Goal: Task Accomplishment & Management: Use online tool/utility

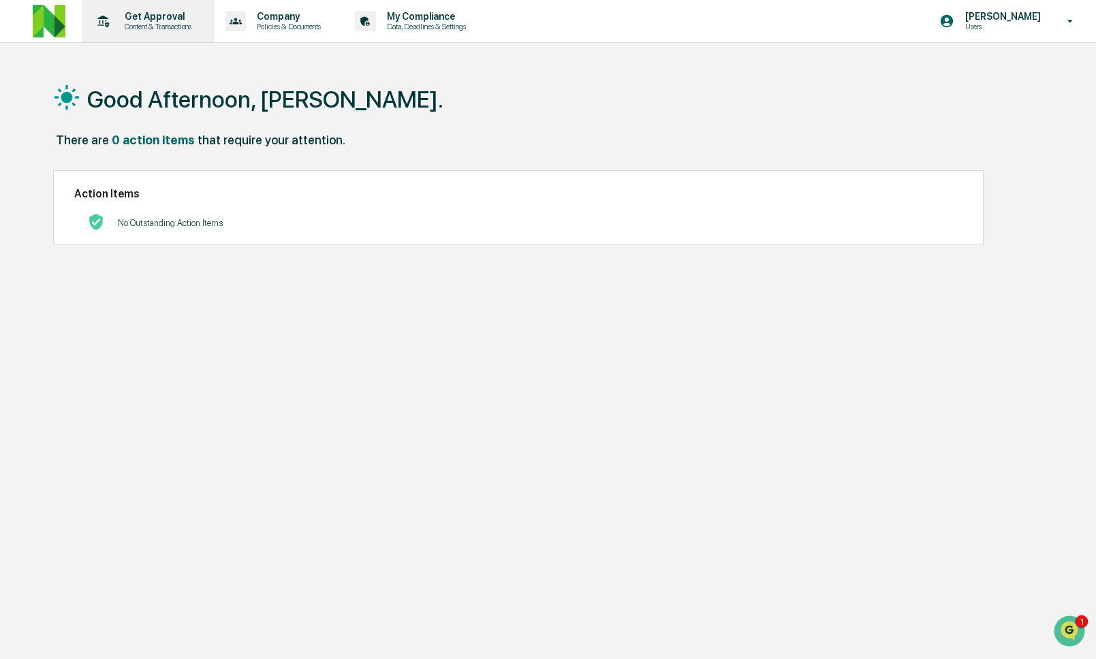
click at [157, 20] on p "Get Approval" at bounding box center [156, 16] width 84 height 11
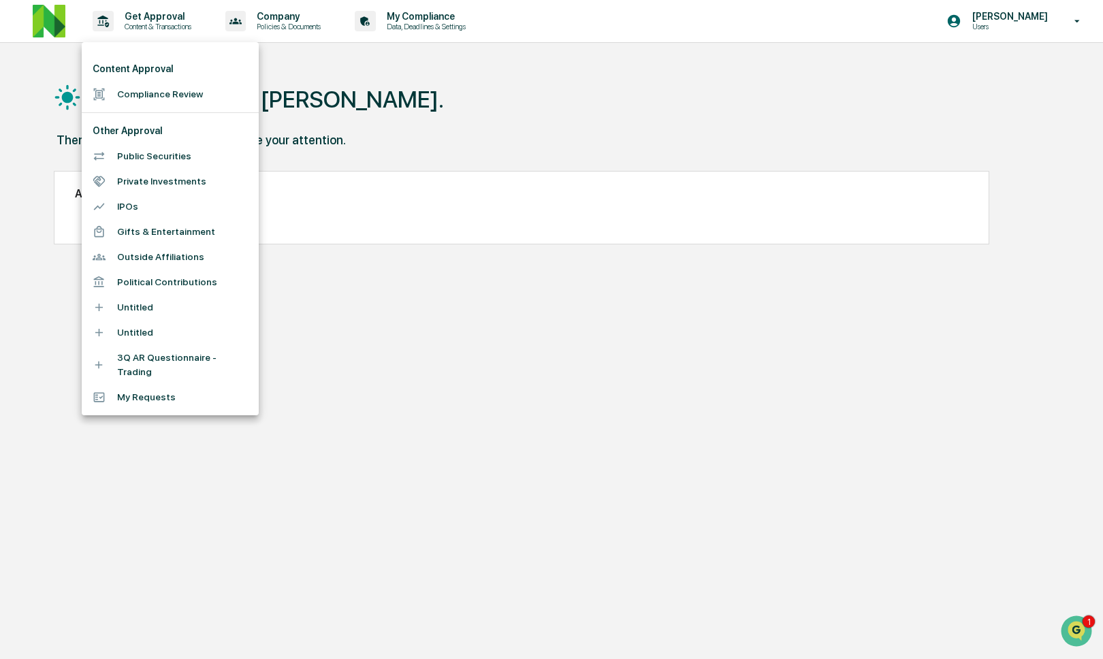
click at [172, 95] on li "Compliance Review" at bounding box center [170, 94] width 177 height 25
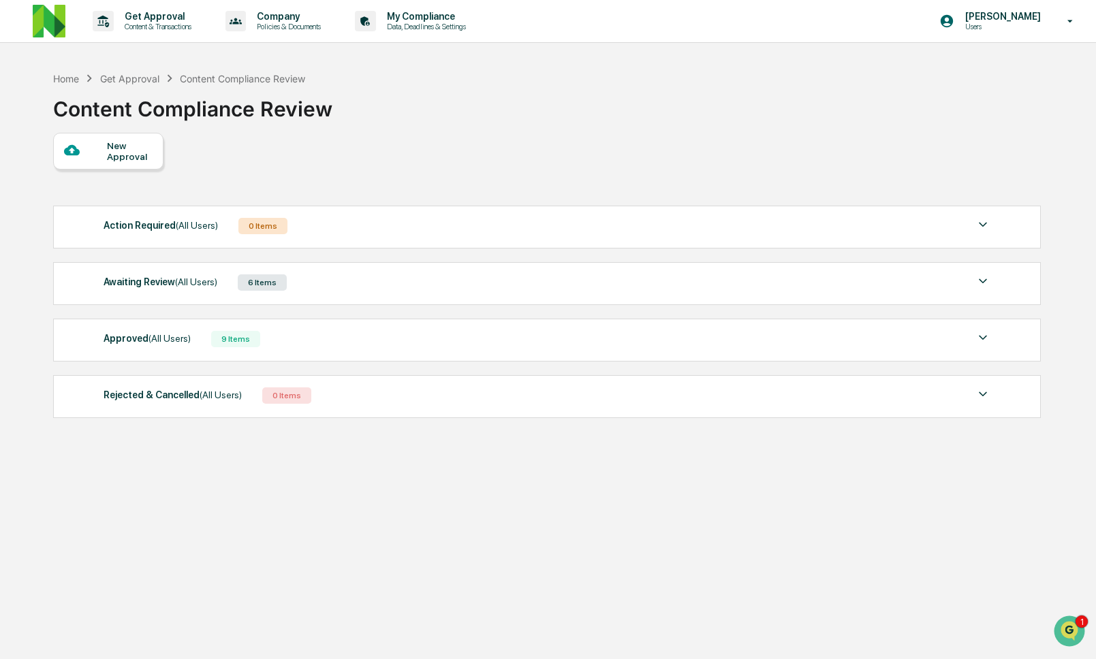
click at [252, 286] on div "6 Items" at bounding box center [262, 282] width 49 height 16
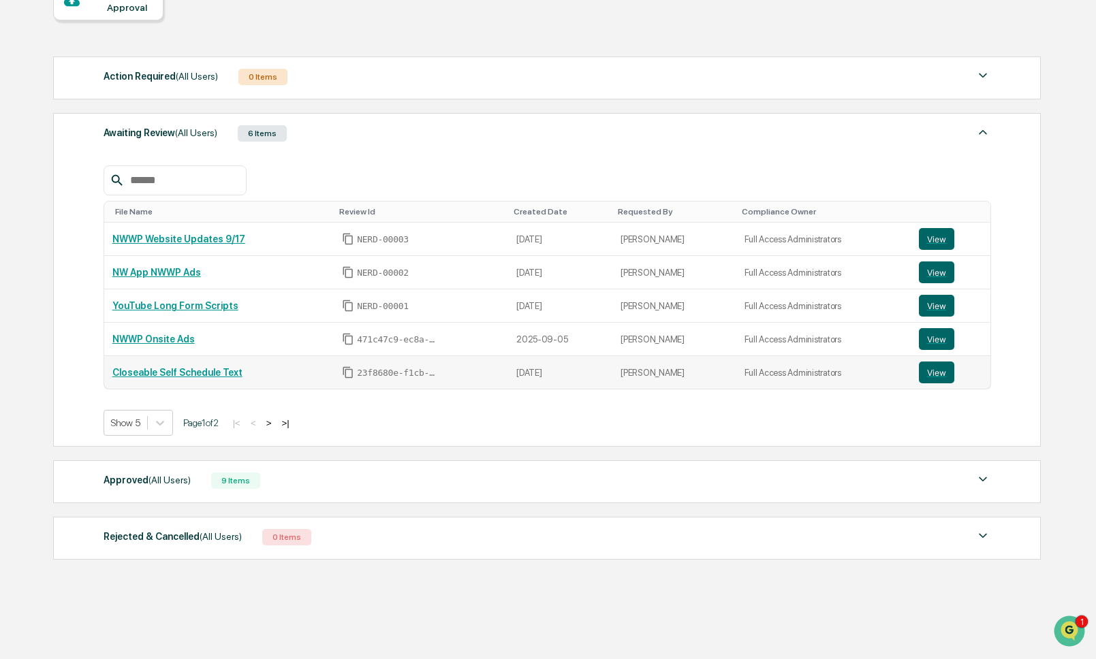
scroll to position [160, 0]
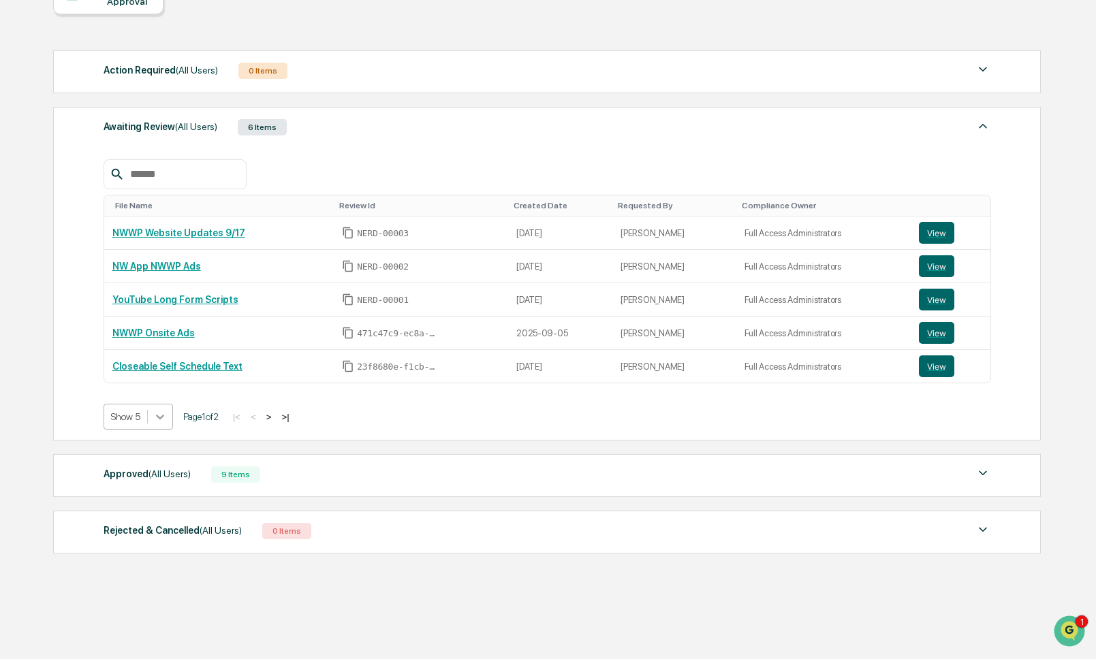
click at [156, 417] on icon at bounding box center [160, 417] width 14 height 14
click at [142, 498] on div "Show 20" at bounding box center [140, 496] width 72 height 22
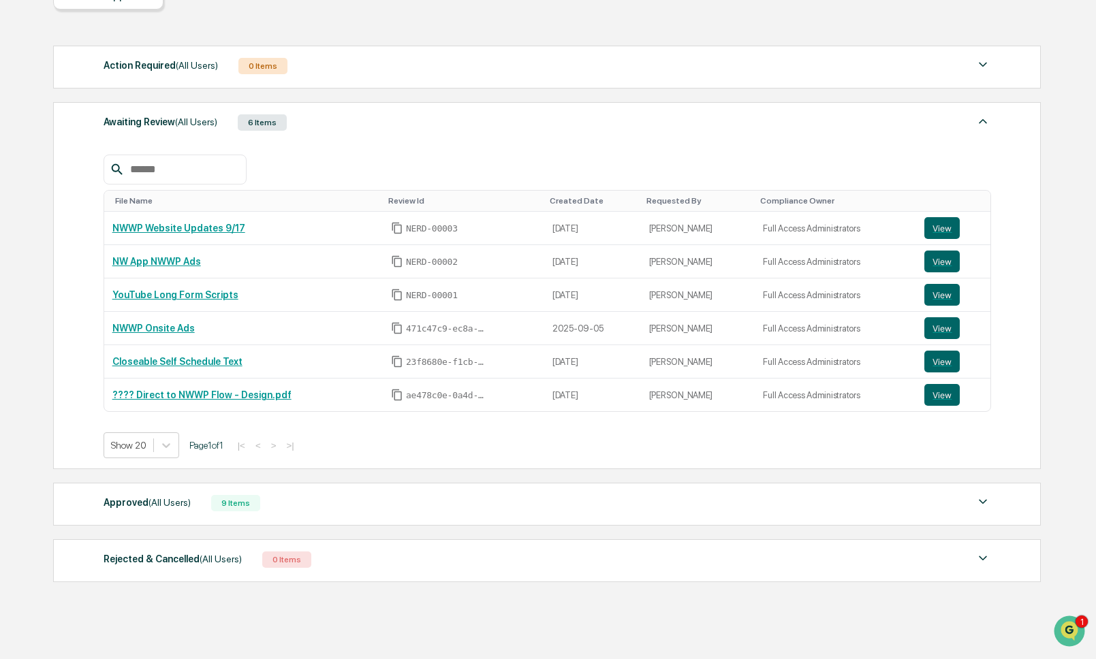
click at [272, 509] on div "Approved (All Users) 9 Items" at bounding box center [547, 503] width 887 height 19
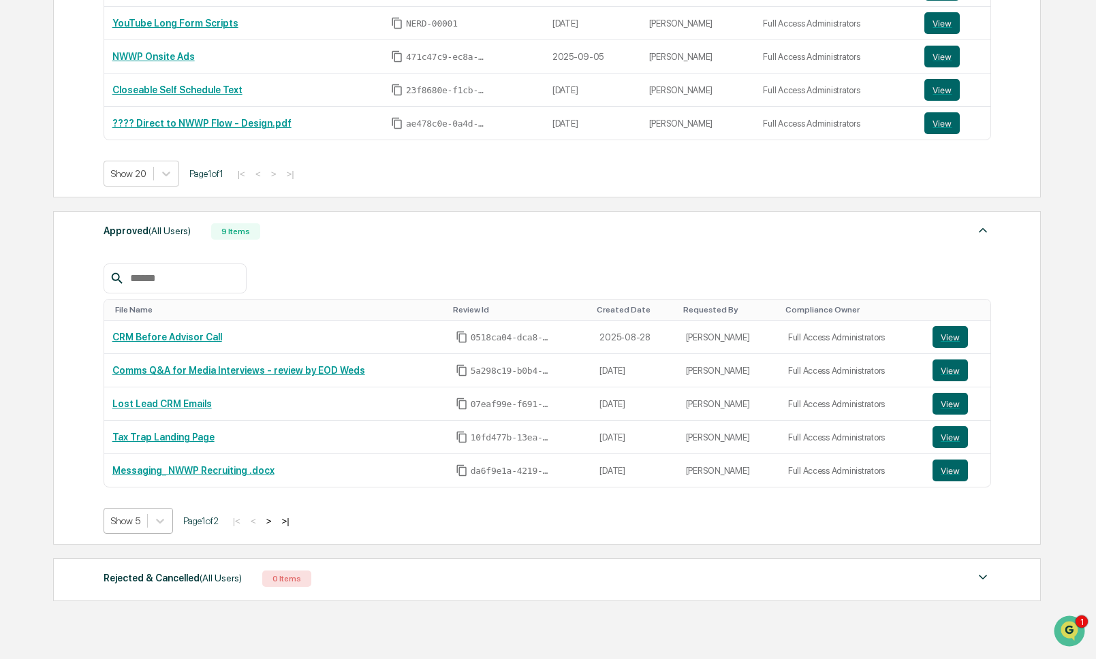
scroll to position [440, 0]
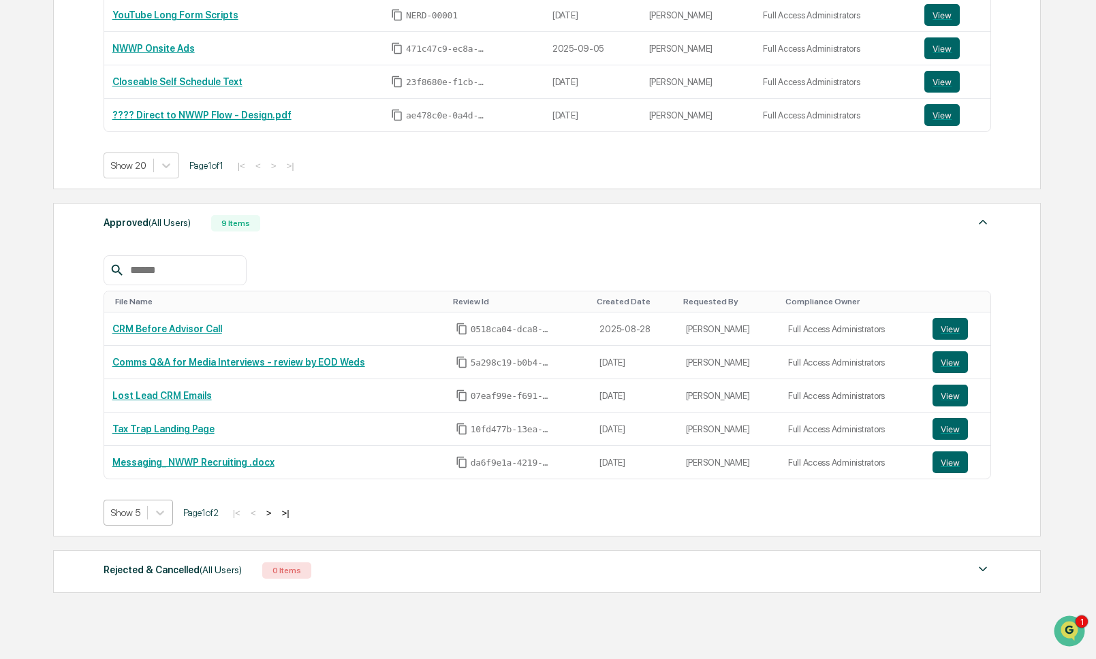
click at [129, 520] on div at bounding box center [125, 513] width 29 height 14
click at [131, 587] on div "Show 20" at bounding box center [140, 593] width 72 height 22
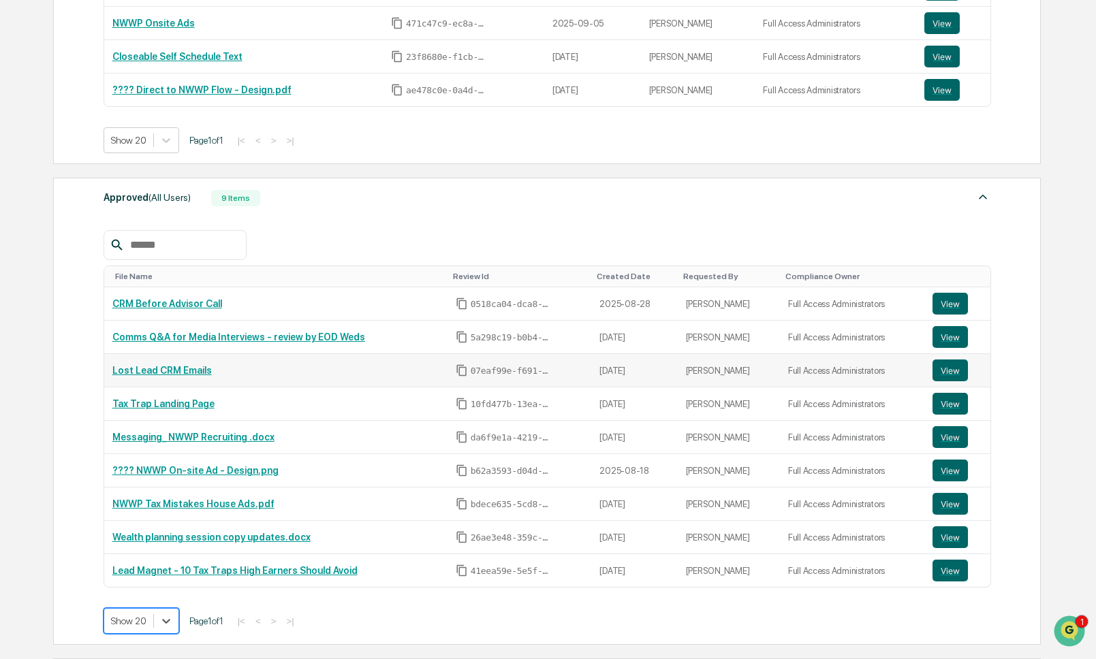
scroll to position [466, 0]
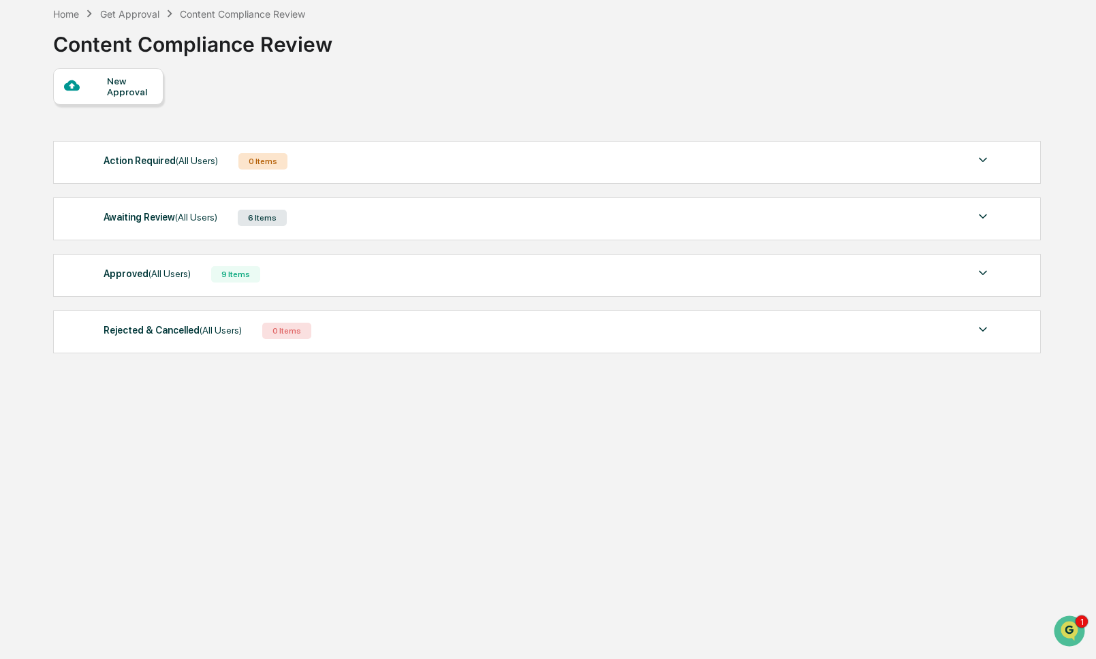
click at [388, 223] on div "Awaiting Review (All Users) 6 Items" at bounding box center [547, 217] width 887 height 19
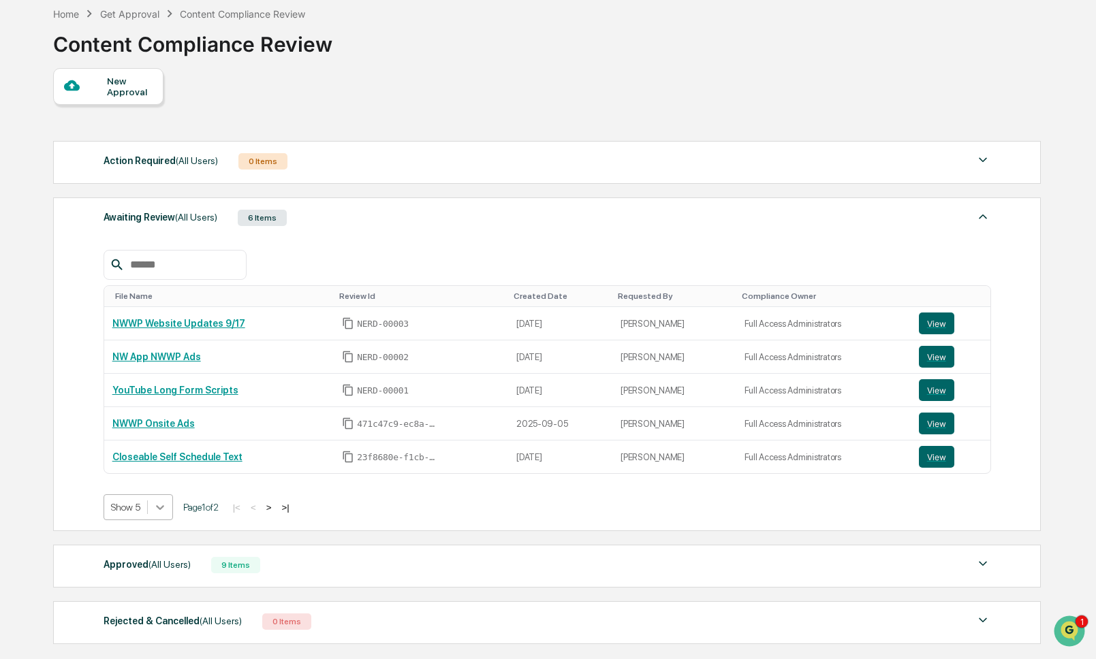
click at [159, 512] on icon at bounding box center [160, 507] width 14 height 14
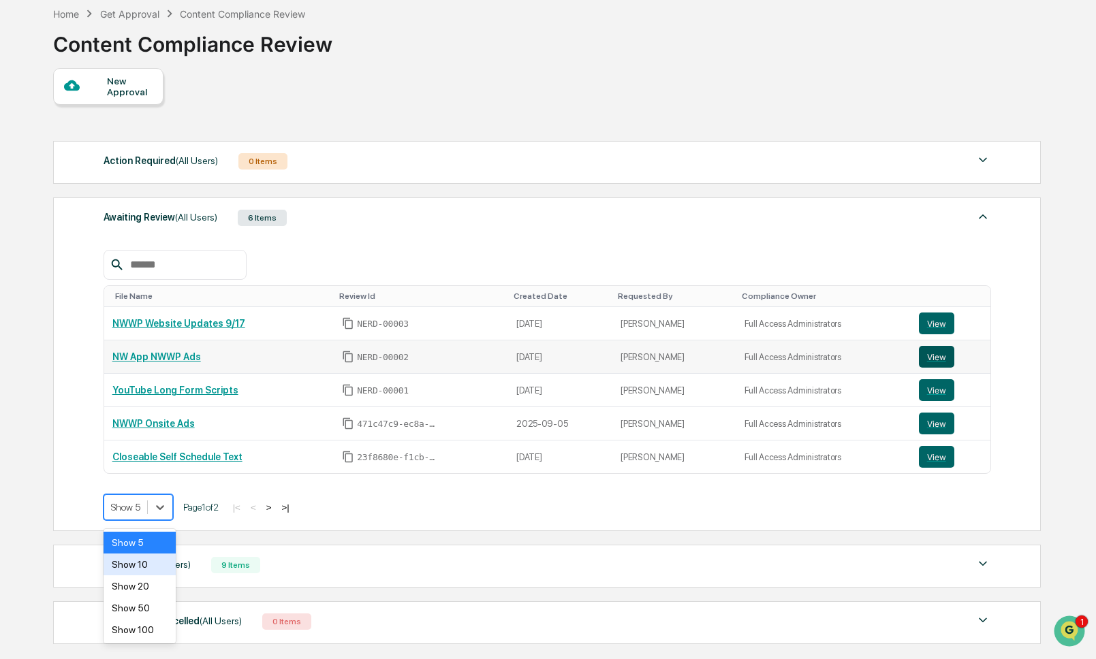
click at [951, 363] on button "View" at bounding box center [936, 357] width 35 height 22
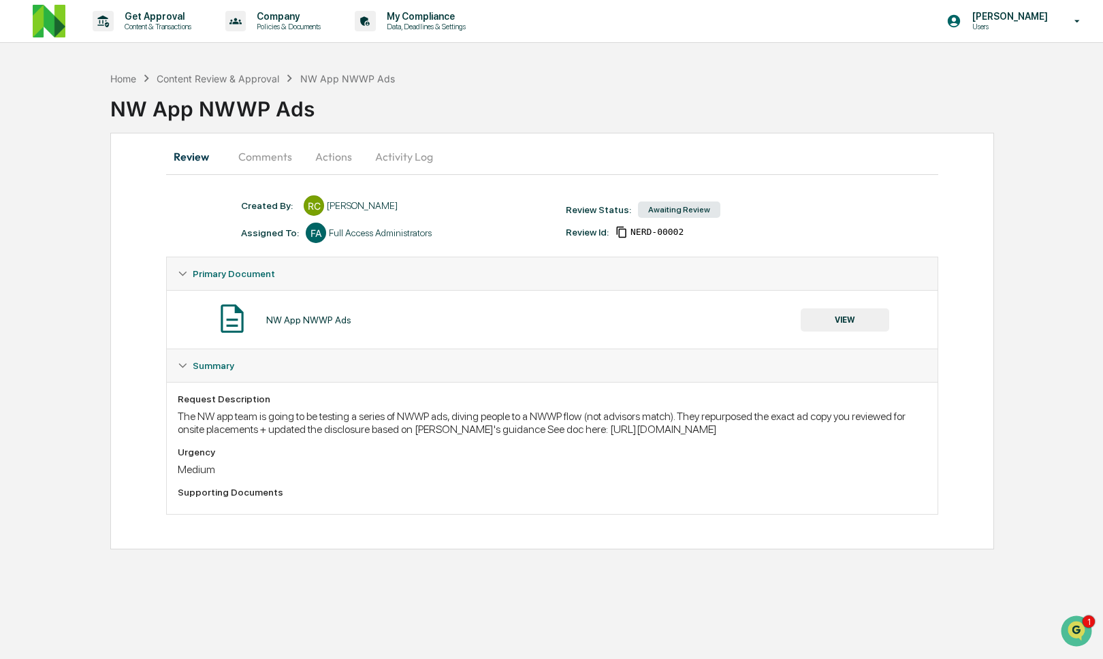
click at [263, 161] on button "Comments" at bounding box center [265, 156] width 76 height 33
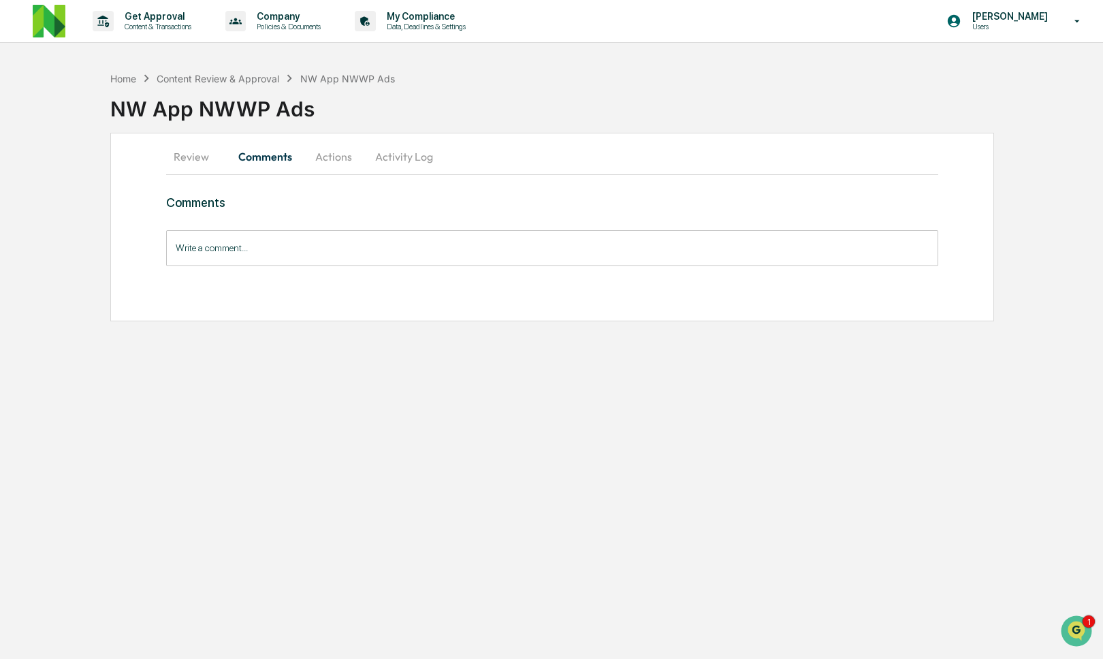
click at [205, 159] on button "Review" at bounding box center [196, 156] width 61 height 33
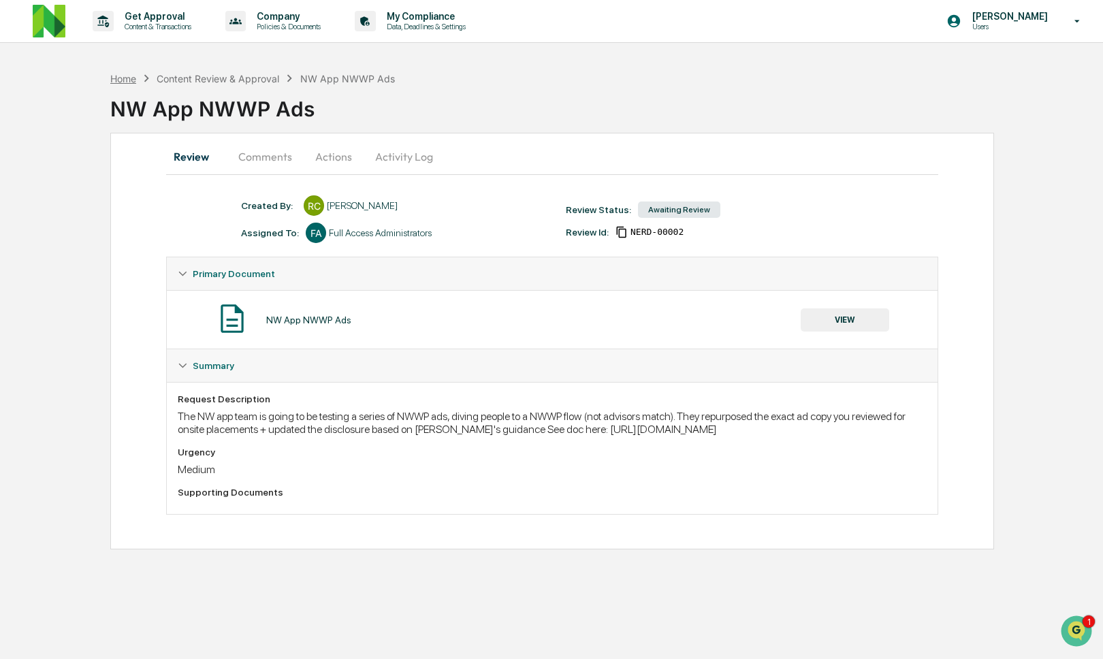
click at [116, 78] on div "Home" at bounding box center [123, 79] width 26 height 12
